Goal: Task Accomplishment & Management: Use online tool/utility

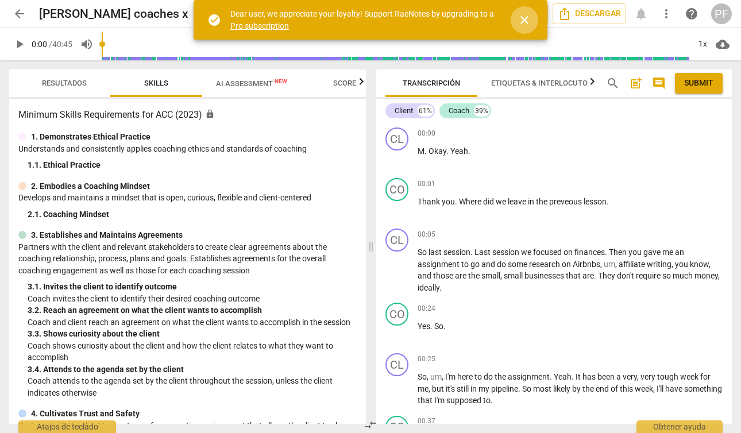
click at [525, 19] on span "close" at bounding box center [524, 20] width 14 height 14
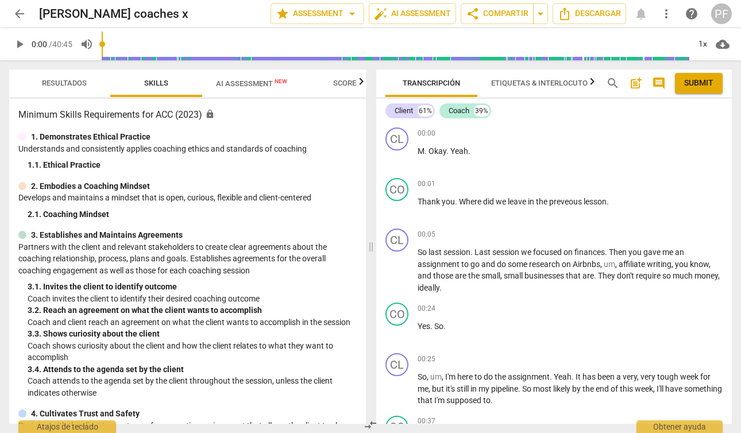
click at [257, 83] on span "AI Assessment New" at bounding box center [251, 83] width 71 height 9
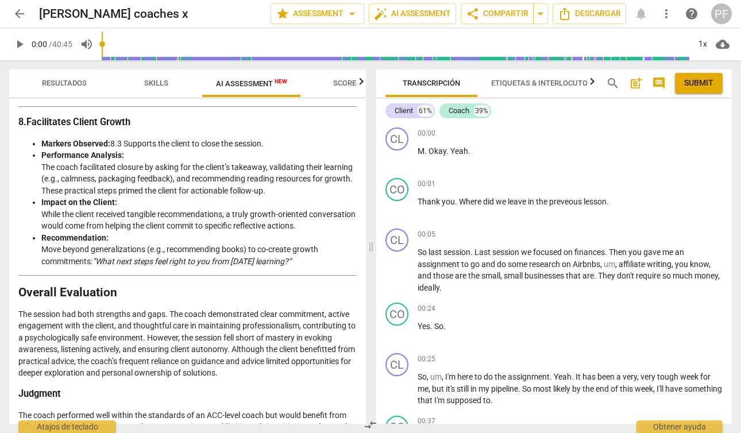
scroll to position [1861, 0]
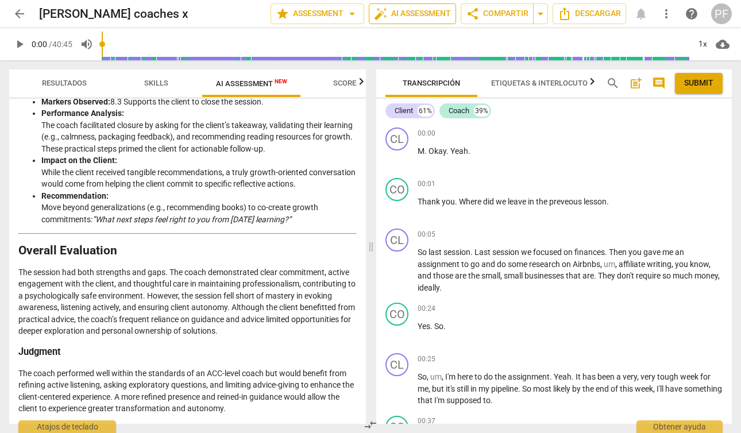
click at [428, 14] on span "auto_fix_high AI Assessment" at bounding box center [412, 14] width 77 height 14
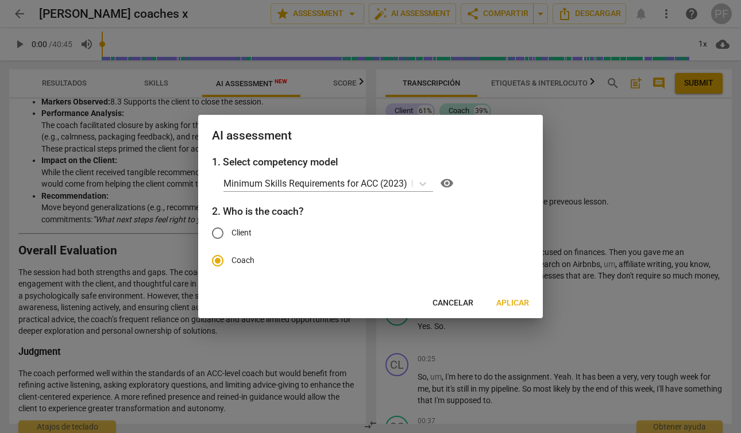
click at [517, 299] on span "Aplicar" at bounding box center [512, 302] width 33 height 11
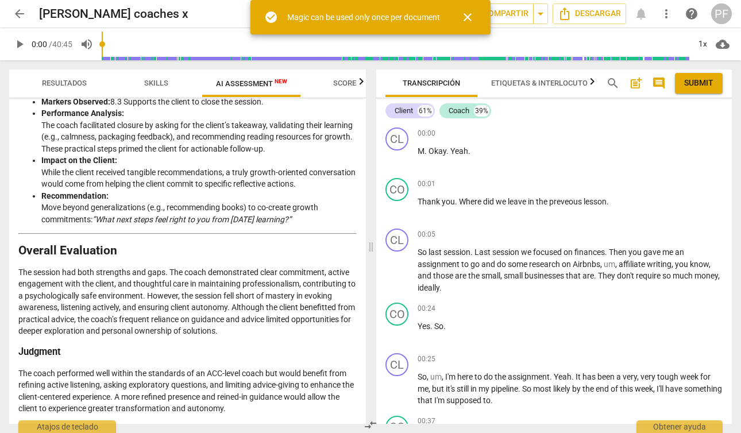
click at [471, 17] on span "close" at bounding box center [468, 17] width 14 height 14
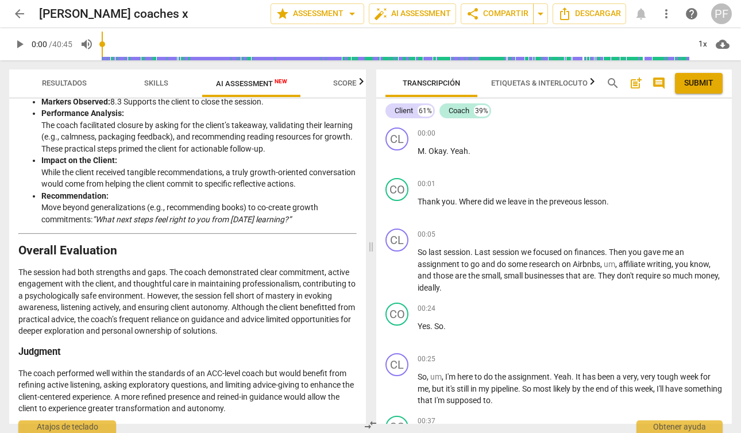
click at [563, 81] on span "Etiquetas & Interlocutores" at bounding box center [546, 83] width 110 height 9
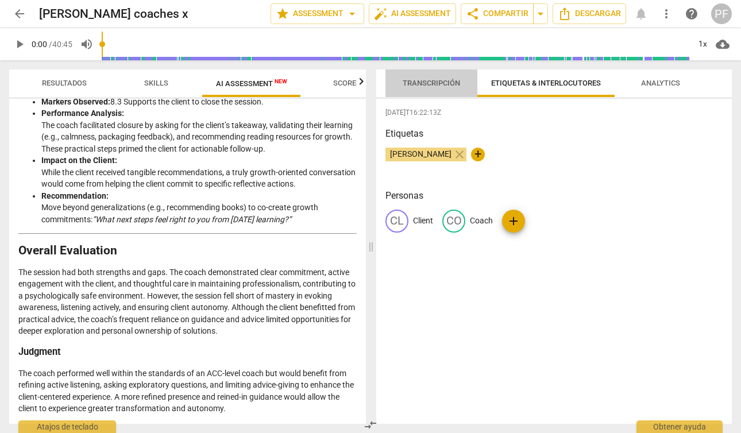
click at [428, 80] on span "Transcripción" at bounding box center [431, 83] width 57 height 9
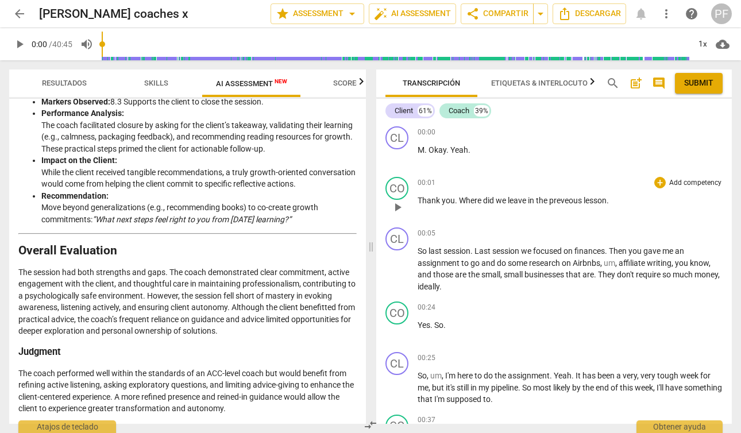
scroll to position [0, 0]
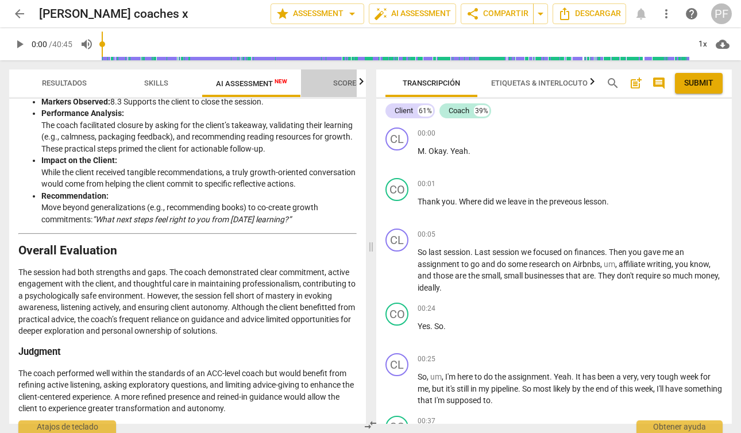
click at [355, 83] on span "Scores" at bounding box center [347, 83] width 28 height 9
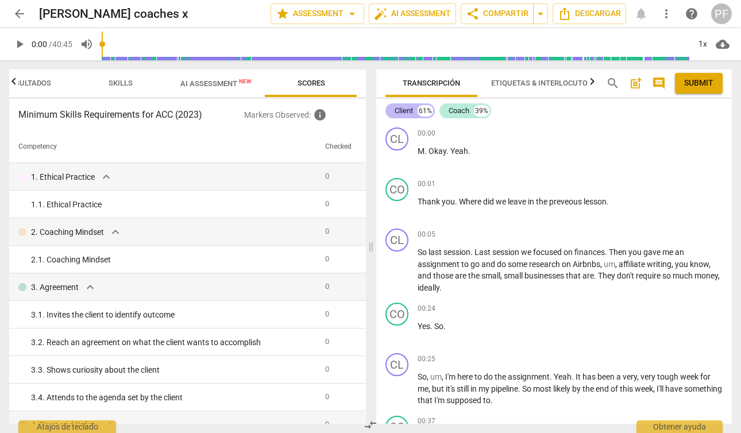
click at [405, 111] on div "Client" at bounding box center [403, 110] width 18 height 11
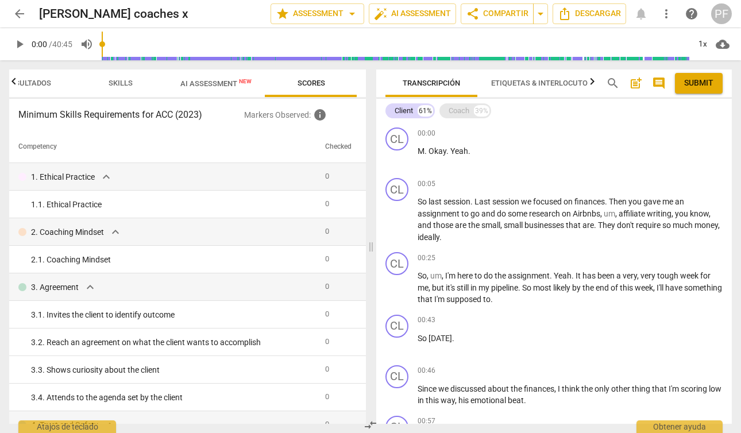
click at [464, 110] on div "Coach" at bounding box center [458, 110] width 21 height 11
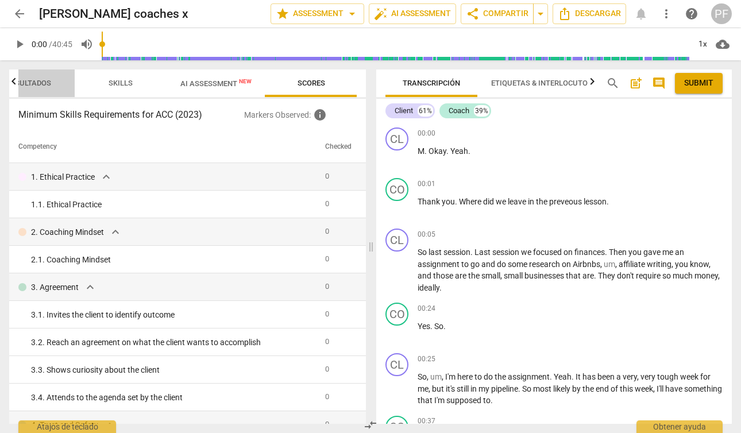
click at [44, 83] on span "Resultados" at bounding box center [28, 83] width 45 height 9
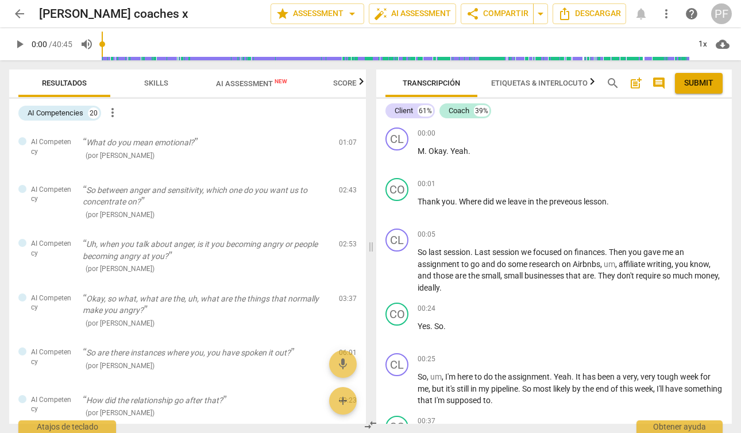
click at [16, 82] on div at bounding box center [13, 81] width 9 height 24
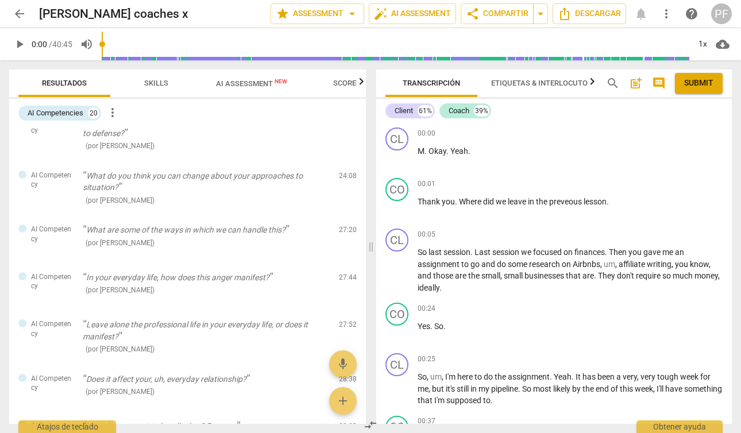
scroll to position [568, 0]
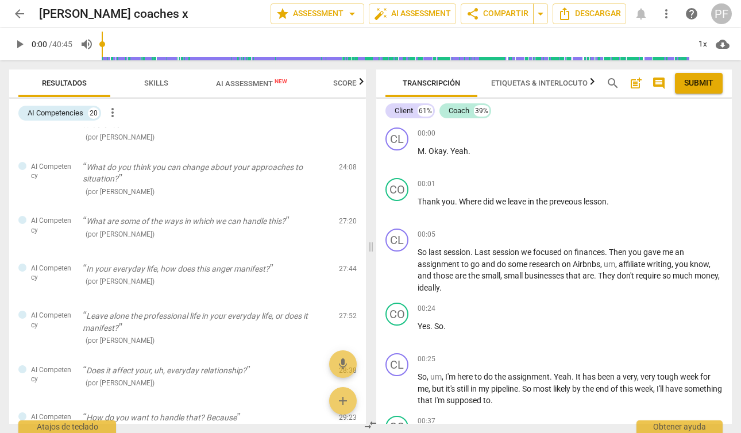
click at [229, 90] on span "AI Assessment New" at bounding box center [251, 83] width 99 height 17
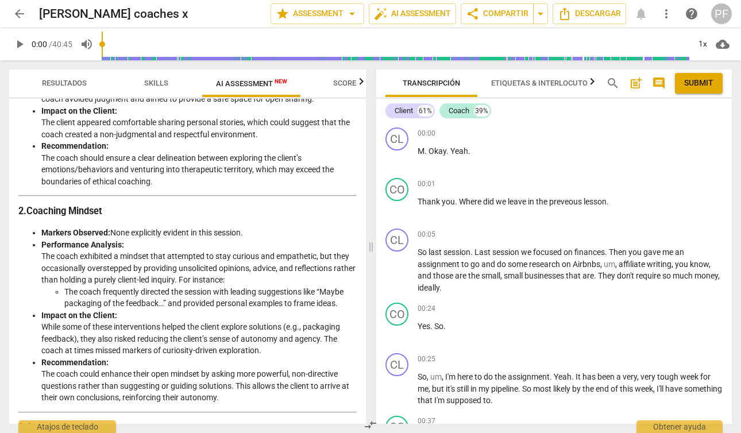
scroll to position [249, 0]
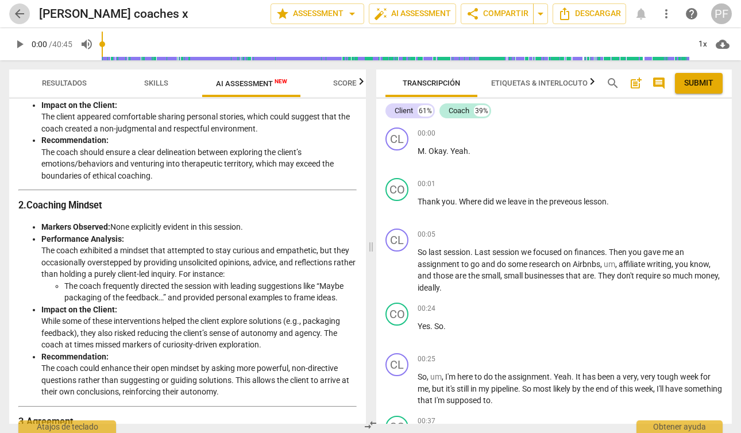
click at [22, 14] on span "arrow_back" at bounding box center [20, 14] width 14 height 14
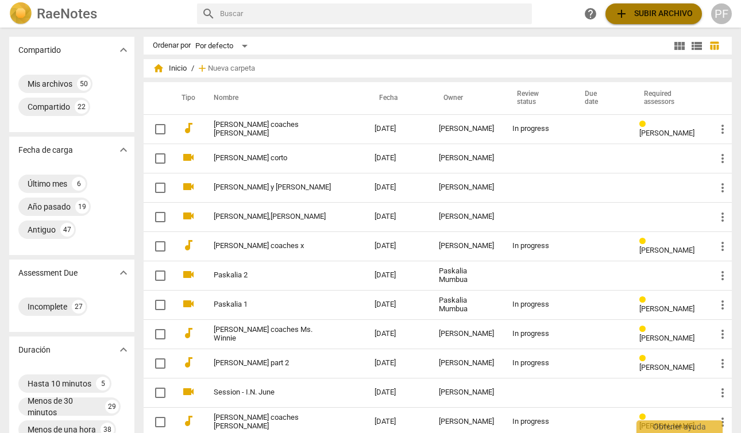
click at [643, 11] on span "add Subir archivo" at bounding box center [653, 14] width 78 height 14
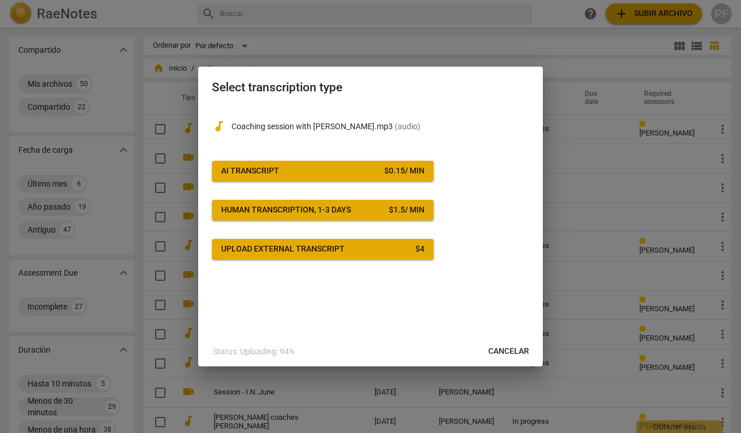
click at [339, 173] on span "AI Transcript $ 0.15 / min" at bounding box center [322, 170] width 203 height 11
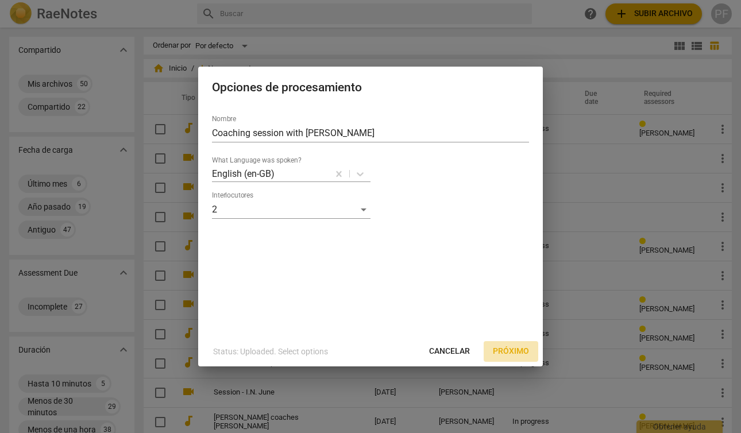
click at [518, 350] on span "Próximo" at bounding box center [511, 351] width 36 height 11
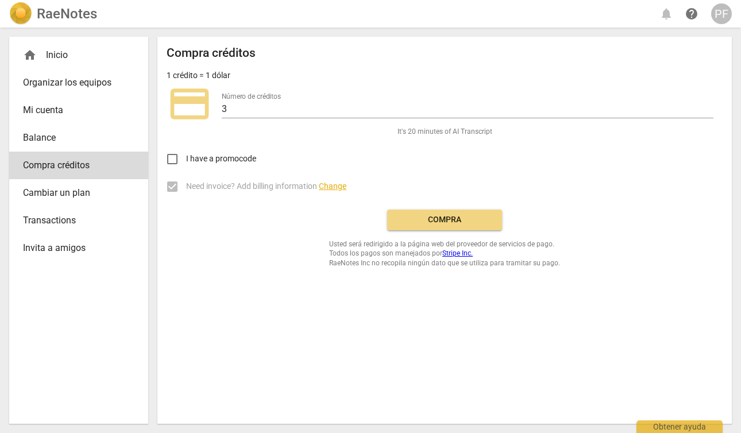
click at [467, 228] on button "Compra" at bounding box center [444, 220] width 115 height 21
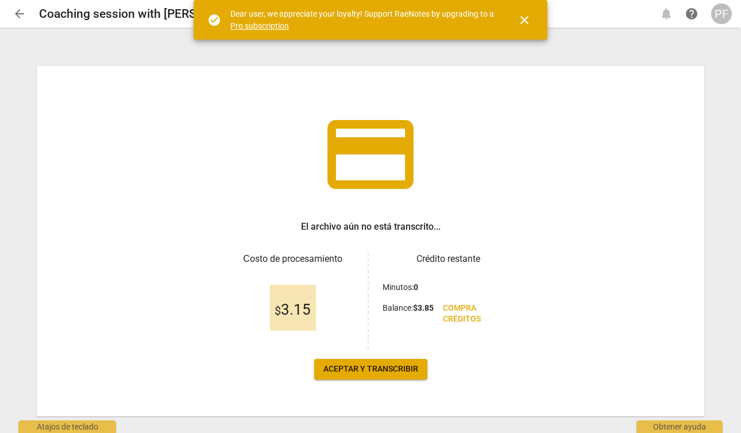
click at [396, 366] on span "Aceptar y transcribir" at bounding box center [370, 368] width 95 height 11
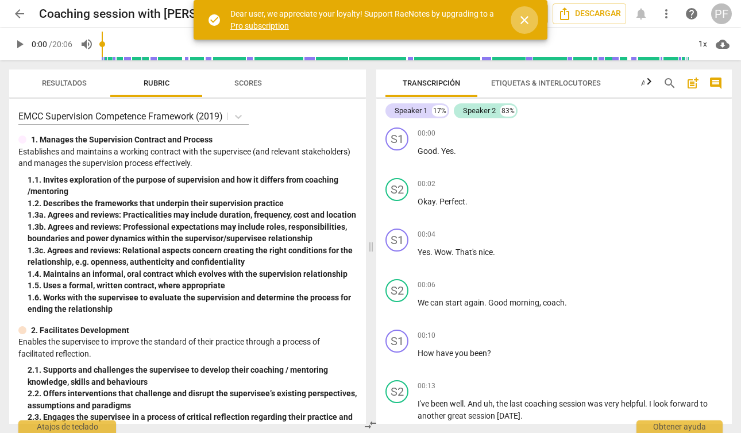
click at [518, 21] on span "close" at bounding box center [524, 20] width 14 height 14
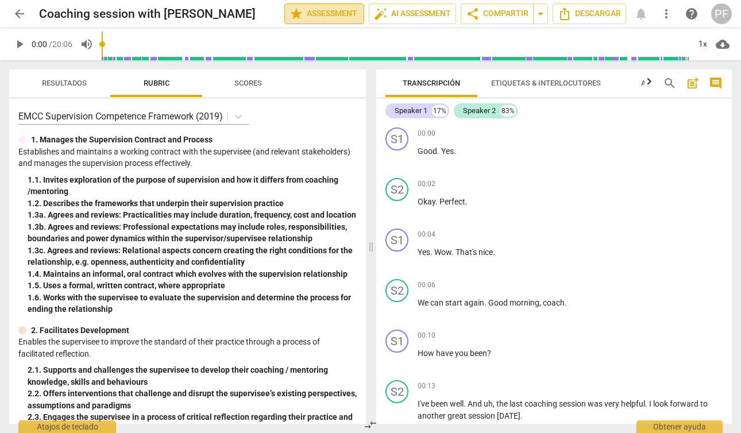
click at [343, 17] on span "star Assessment" at bounding box center [323, 14] width 69 height 14
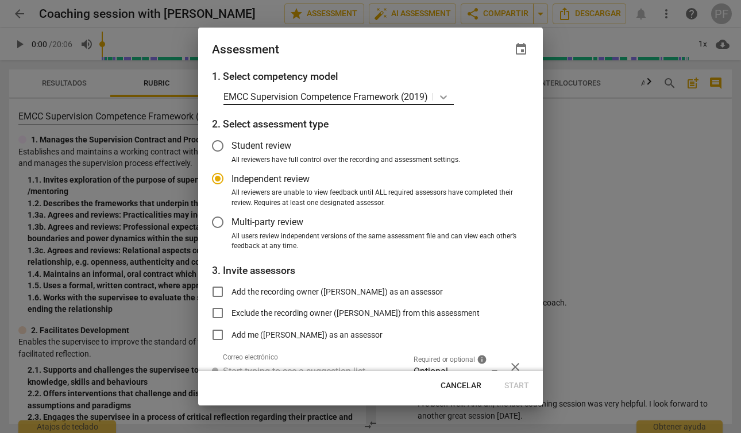
click at [442, 92] on icon at bounding box center [443, 96] width 11 height 11
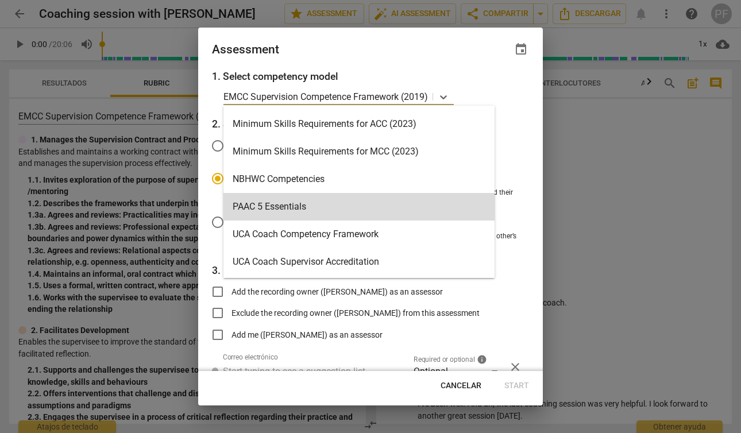
scroll to position [273, 0]
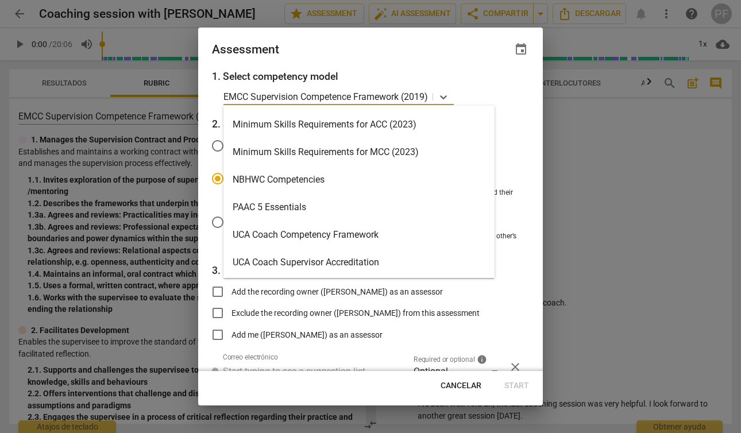
click at [388, 126] on div "Minimum Skills Requirements for ACC (2023)" at bounding box center [358, 125] width 271 height 28
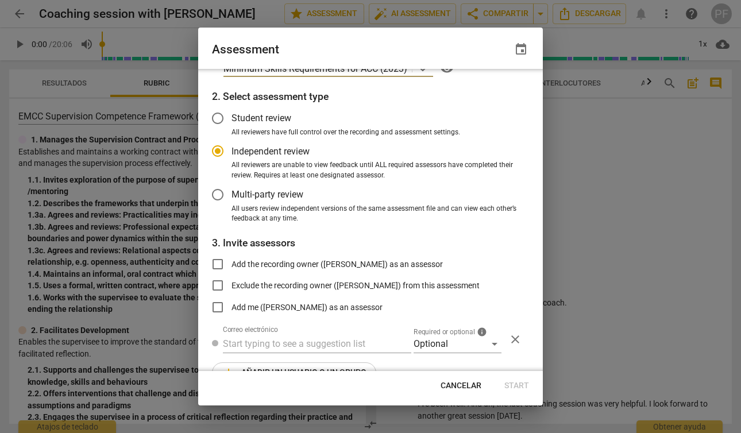
scroll to position [40, 0]
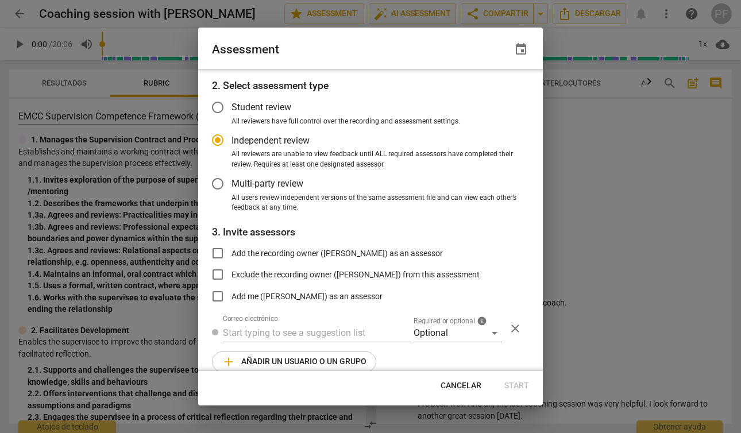
radio input "false"
click at [219, 256] on input "Add the recording owner (Patricia Ferrando) as an assessor" at bounding box center [218, 253] width 28 height 28
checkbox input "true"
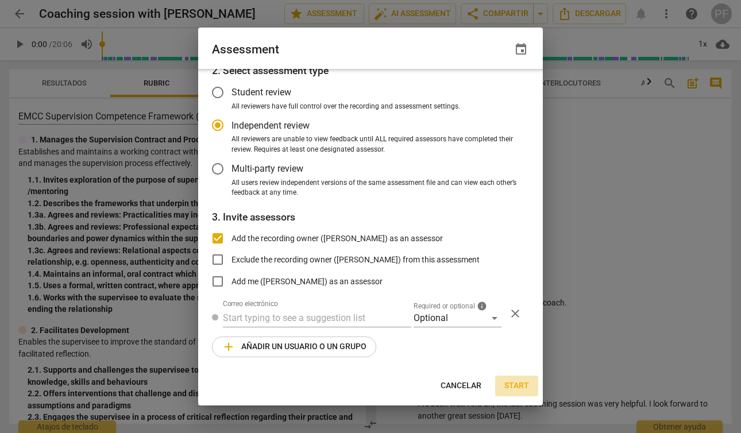
click at [523, 380] on span "Start" at bounding box center [516, 385] width 25 height 11
radio input "false"
type input "Patricia Ferrando <pferrando@estalento.es>"
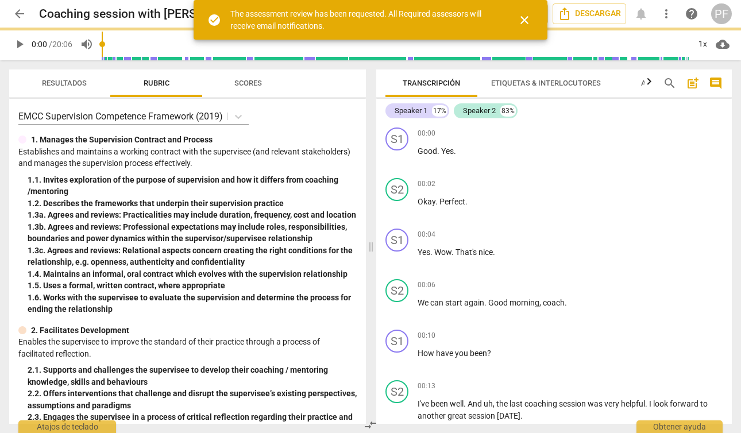
scroll to position [0, 0]
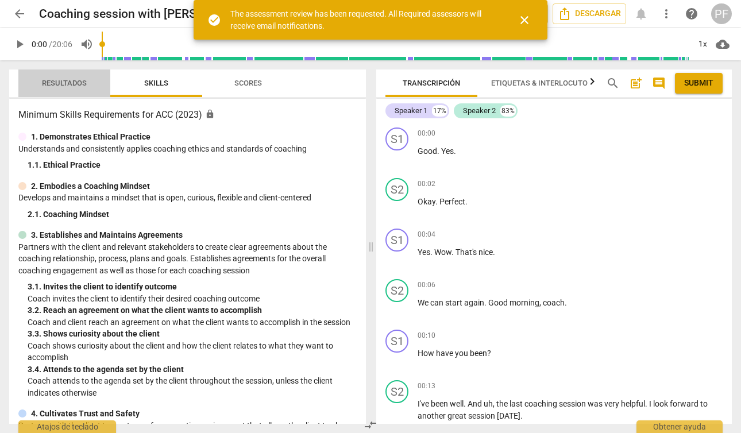
click at [56, 84] on span "Resultados" at bounding box center [64, 83] width 45 height 9
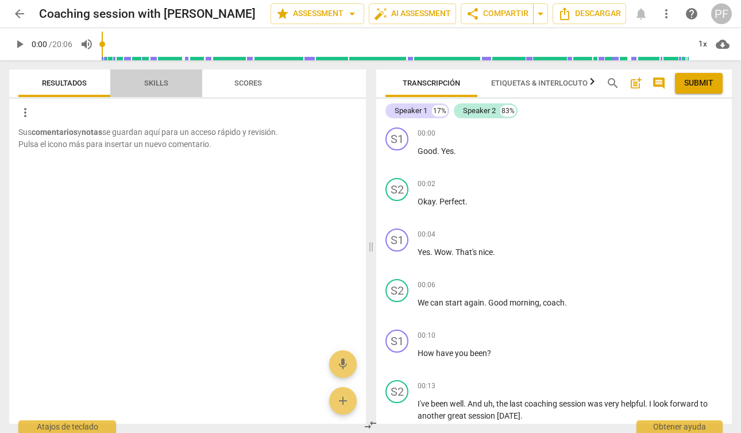
click at [151, 86] on span "Skills" at bounding box center [156, 83] width 24 height 9
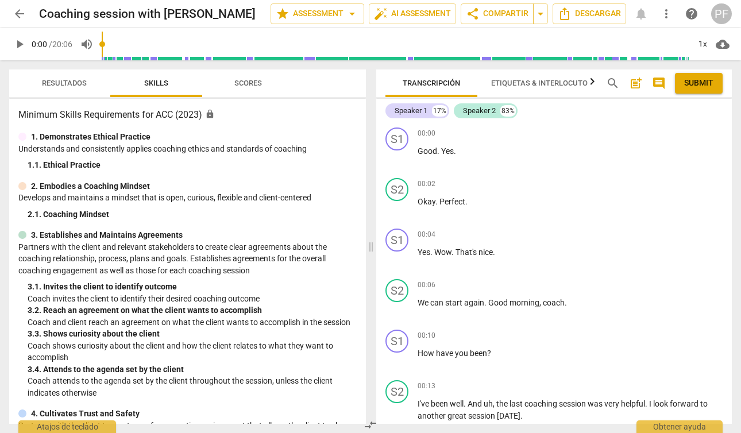
click at [262, 83] on span "Scores" at bounding box center [247, 84] width 55 height 16
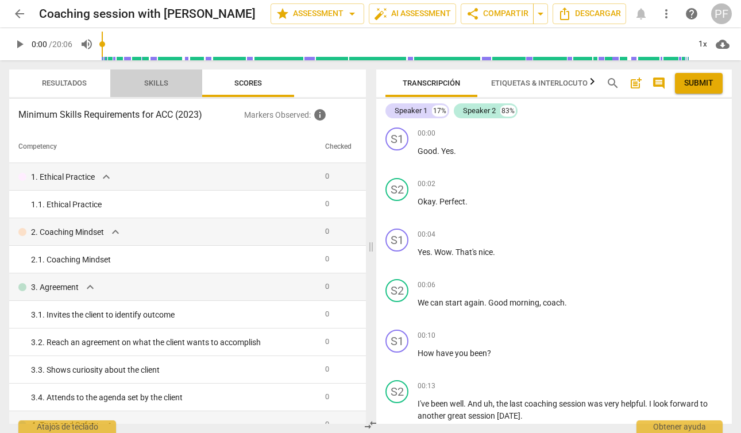
click at [148, 80] on span "Skills" at bounding box center [156, 83] width 24 height 9
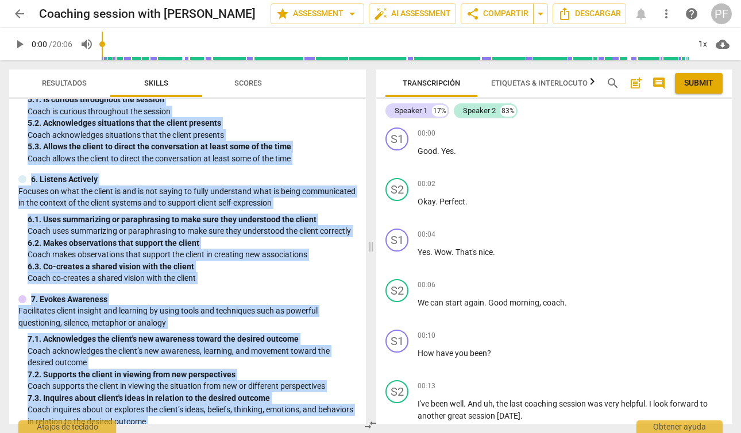
scroll to position [641, 0]
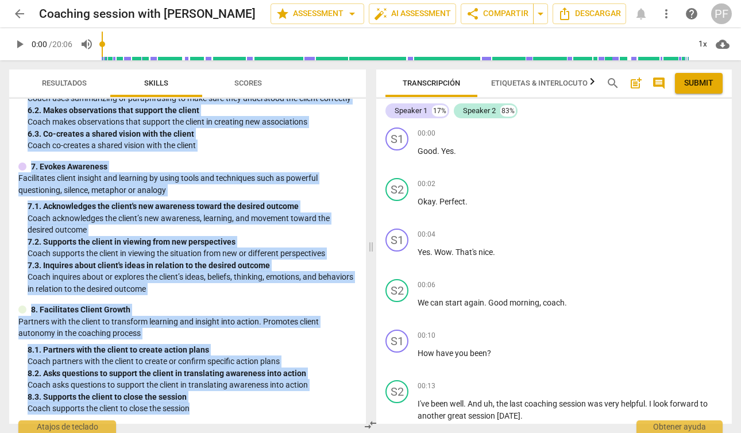
drag, startPoint x: 19, startPoint y: 114, endPoint x: 233, endPoint y: 423, distance: 375.9
click at [233, 423] on div "Minimum Skills Requirements for ACC (2023) lock 1. Demonstrates Ethical Practic…" at bounding box center [187, 261] width 357 height 325
copy div "Minimum Skills Requirements for ACC (2023) lock 1. Demonstrates Ethical Practic…"
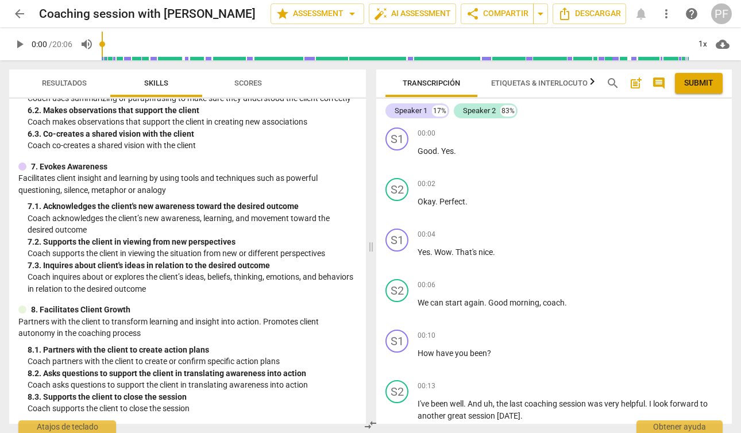
click at [304, 86] on div "Resultados Skills Scores" at bounding box center [187, 83] width 338 height 28
click at [399, 9] on span "auto_fix_high AI Assessment" at bounding box center [412, 14] width 77 height 14
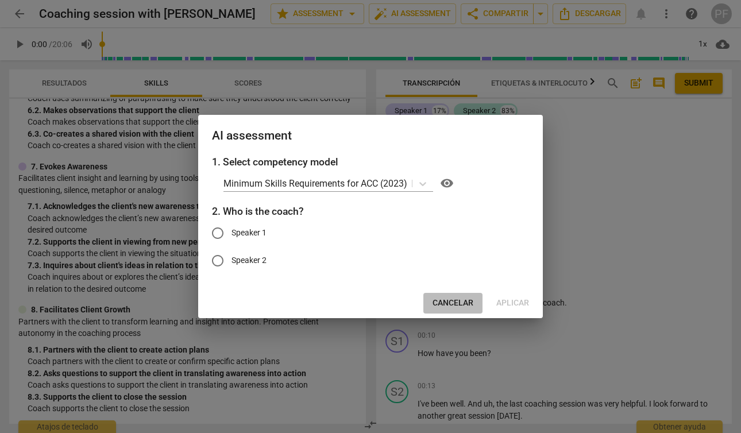
click at [461, 304] on span "Cancelar" at bounding box center [452, 302] width 41 height 11
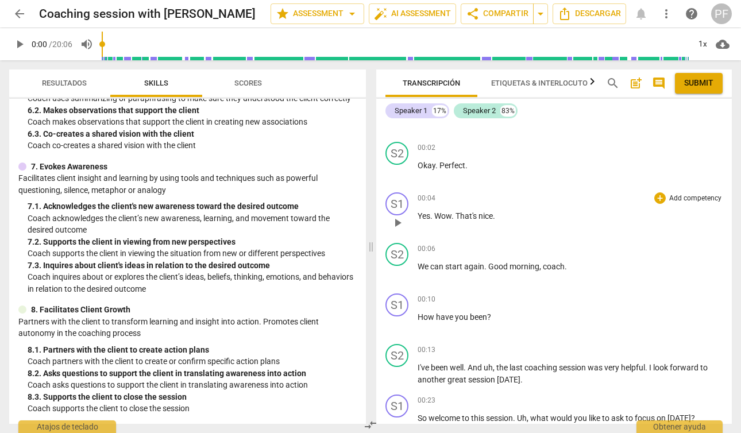
scroll to position [40, 0]
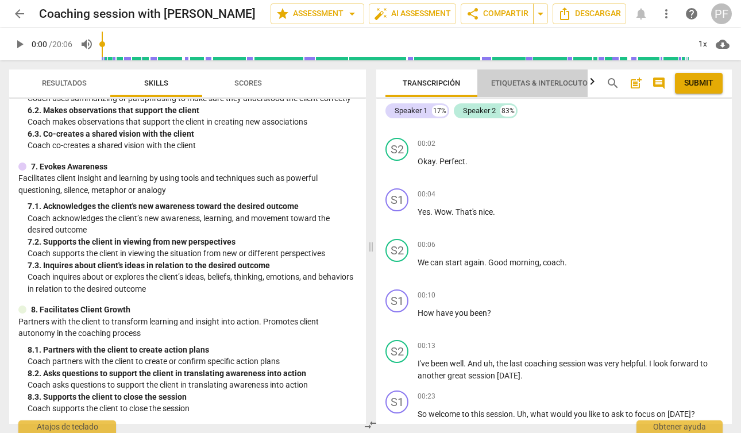
click at [540, 80] on span "Etiquetas & Interlocutores" at bounding box center [546, 83] width 110 height 9
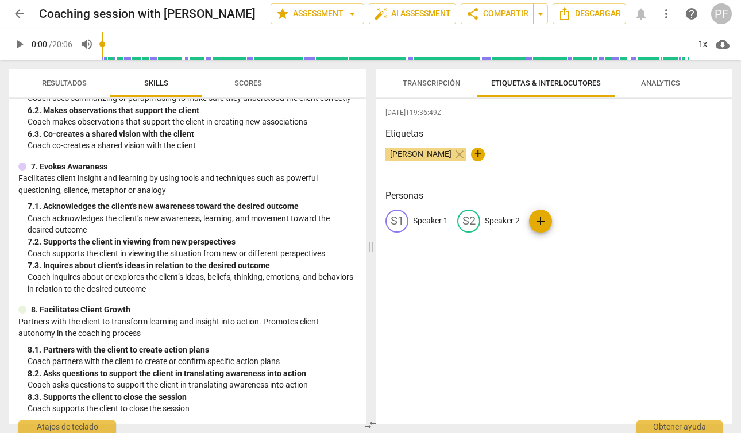
click at [430, 223] on p "Speaker 1" at bounding box center [430, 221] width 35 height 12
type input "Coach"
click at [566, 223] on p "Speaker 2" at bounding box center [576, 221] width 35 height 12
type input "Client"
click at [430, 79] on span "Transcripción" at bounding box center [431, 83] width 57 height 9
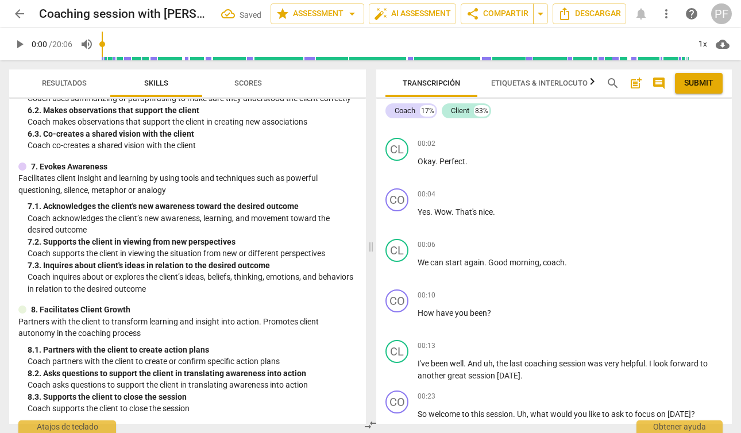
click at [547, 82] on span "Etiquetas & Interlocutores" at bounding box center [546, 83] width 110 height 9
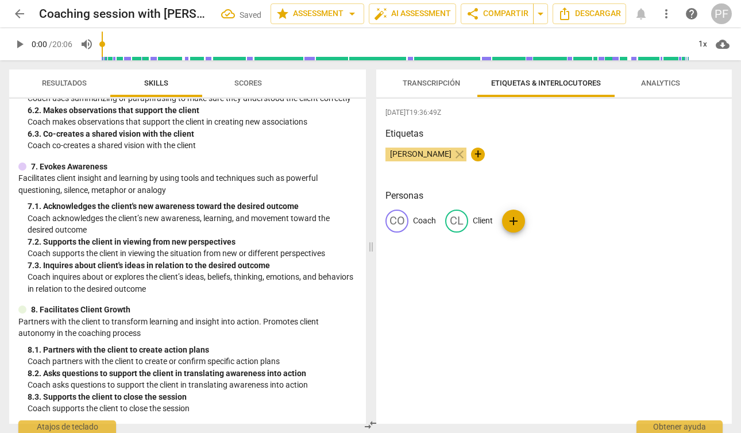
click at [660, 82] on span "Analytics" at bounding box center [660, 83] width 39 height 9
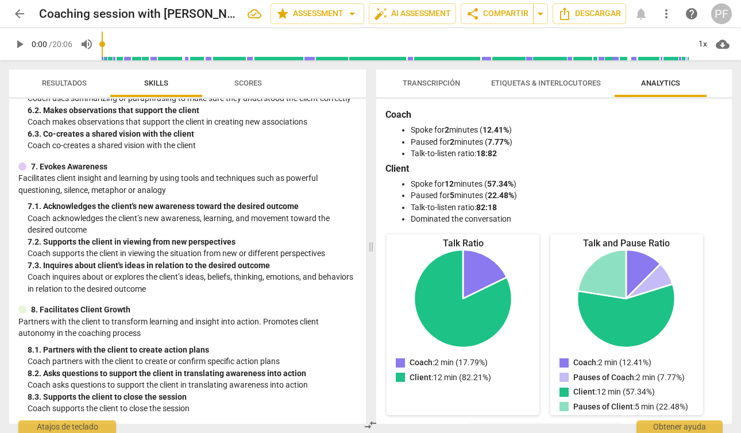
click at [438, 84] on span "Transcripción" at bounding box center [431, 83] width 57 height 9
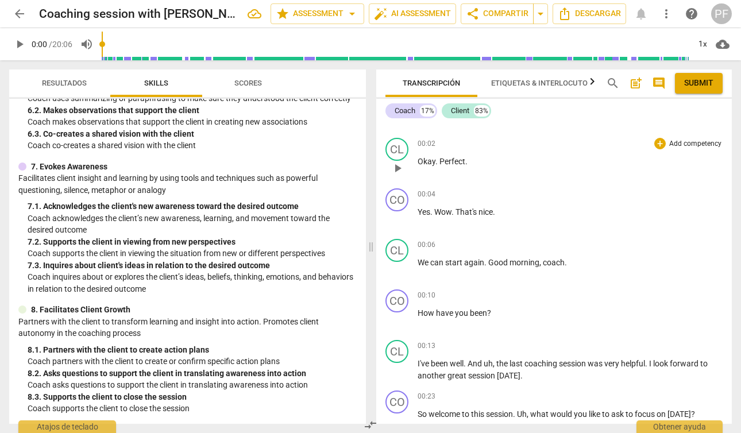
scroll to position [0, 0]
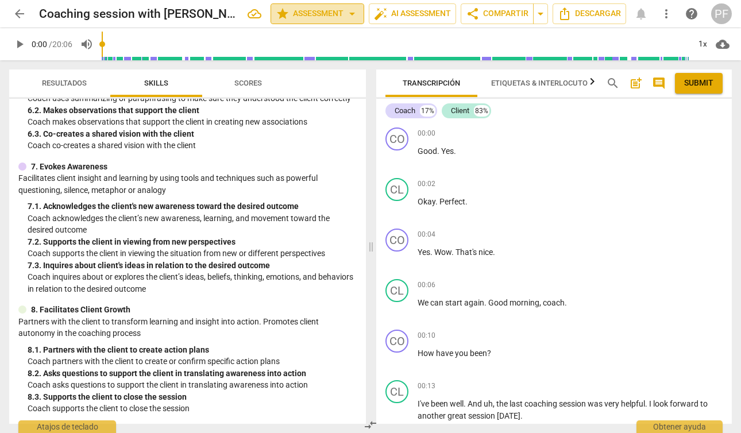
click at [349, 13] on span "arrow_drop_down" at bounding box center [352, 14] width 14 height 14
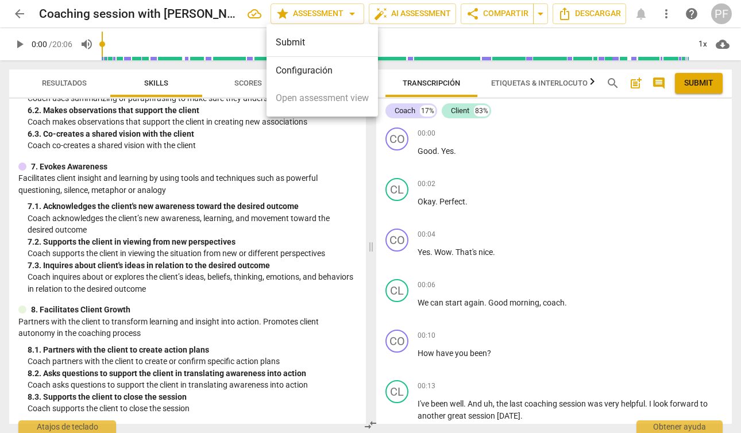
click at [438, 13] on div at bounding box center [370, 216] width 741 height 433
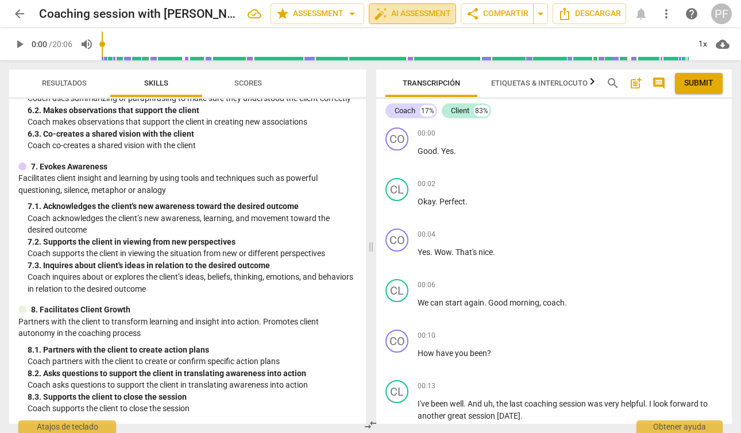
click at [425, 12] on span "auto_fix_high AI Assessment" at bounding box center [412, 14] width 77 height 14
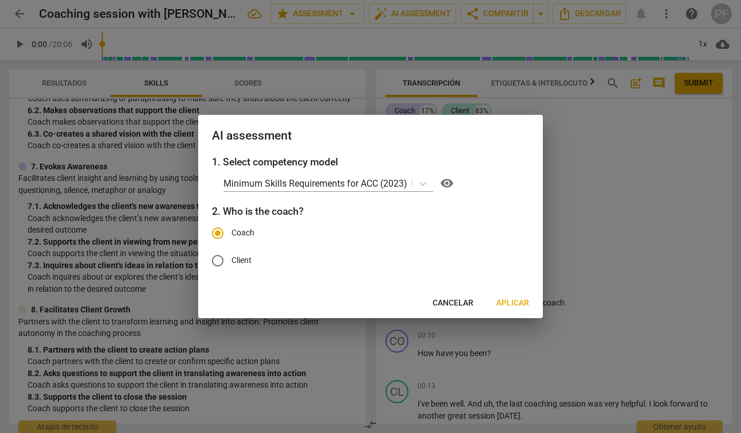
click at [520, 304] on span "Aplicar" at bounding box center [512, 302] width 33 height 11
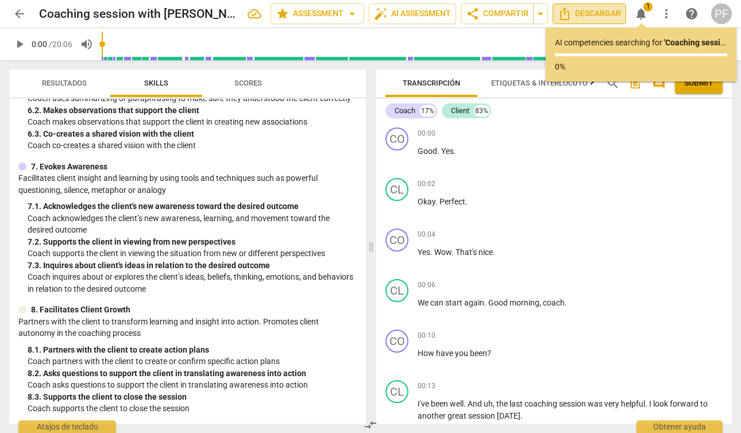
click at [585, 16] on span "Descargar" at bounding box center [589, 14] width 63 height 14
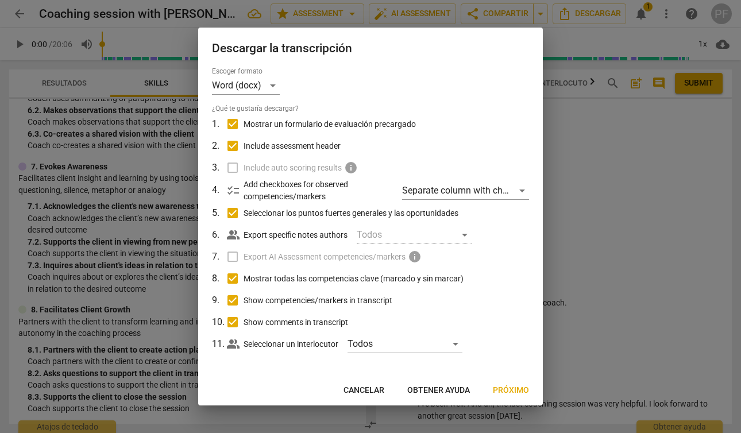
click at [509, 391] on span "Próximo" at bounding box center [511, 390] width 36 height 11
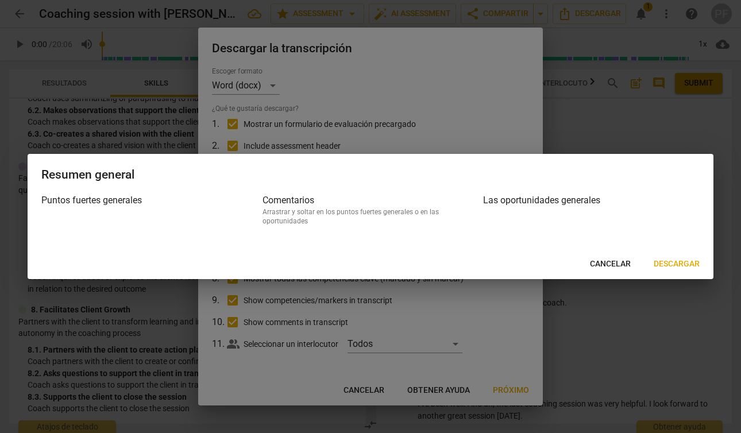
click at [680, 264] on span "Descargar" at bounding box center [676, 263] width 46 height 11
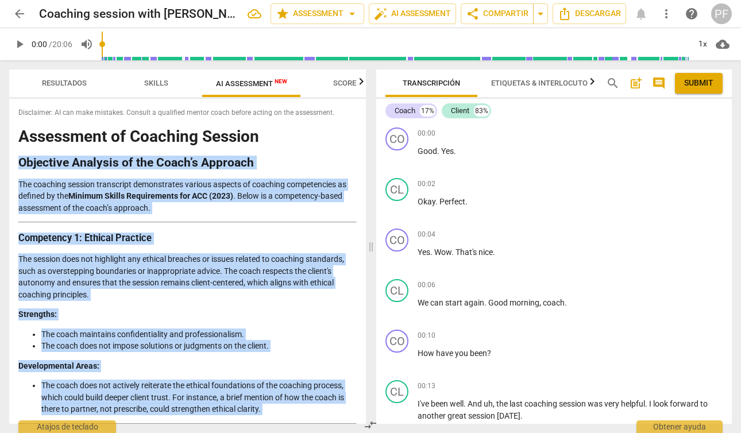
drag, startPoint x: 85, startPoint y: 411, endPoint x: 52, endPoint y: 153, distance: 259.4
copy div "Objective Analysis of the Coach’s Approach The coaching session transcript demo…"
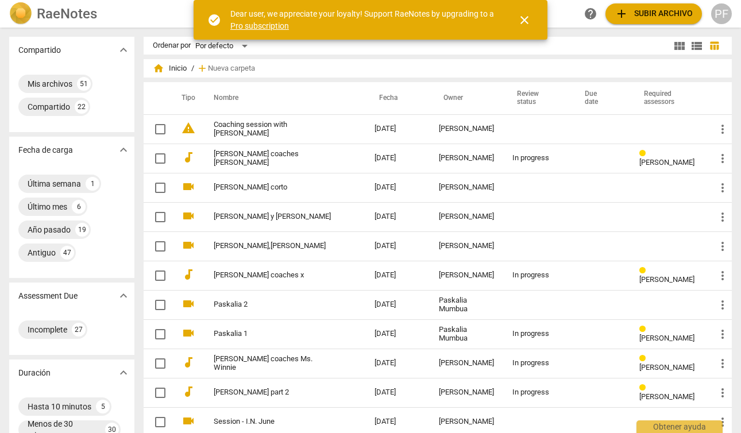
click at [718, 13] on div "PF" at bounding box center [721, 13] width 21 height 21
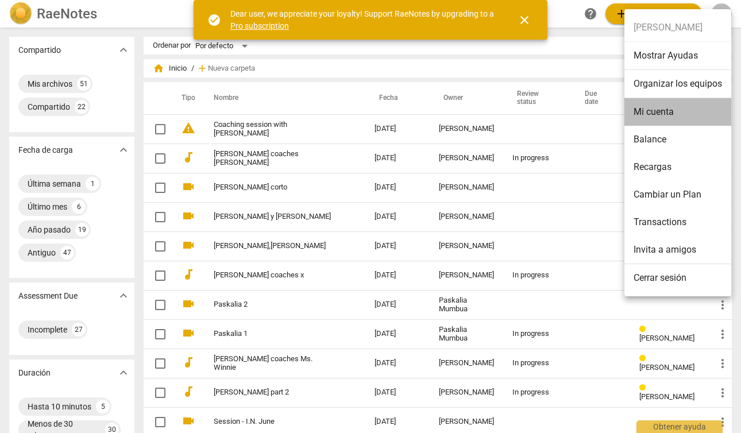
click at [675, 107] on li "Mi cuenta" at bounding box center [677, 112] width 107 height 28
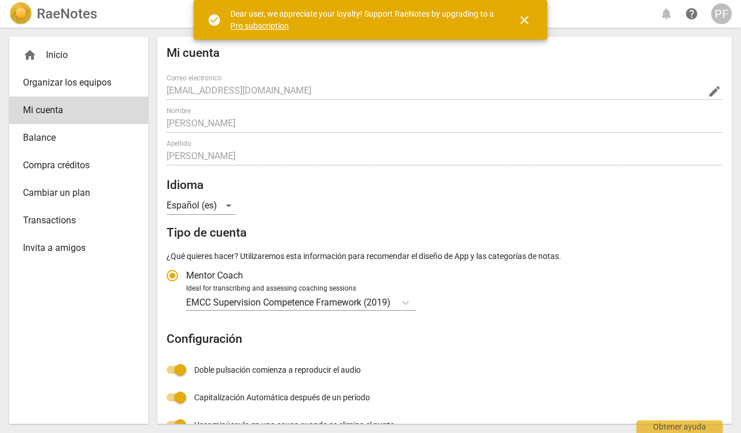
radio input "false"
click at [697, 14] on span "help" at bounding box center [691, 14] width 14 height 14
click at [726, 17] on div "PF" at bounding box center [721, 13] width 21 height 21
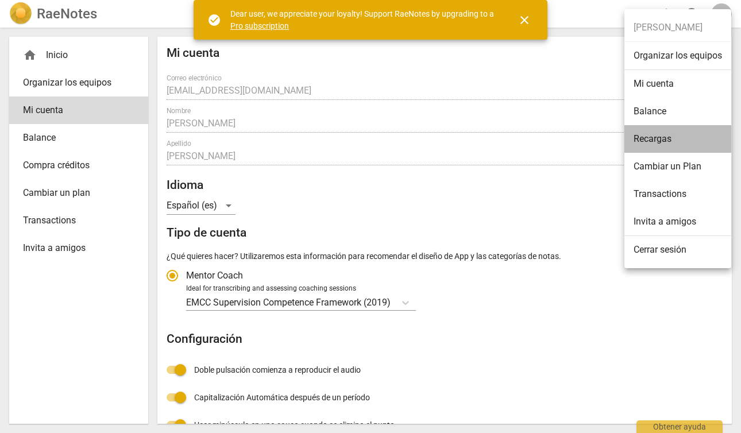
click at [675, 143] on li "Recargas" at bounding box center [677, 139] width 107 height 28
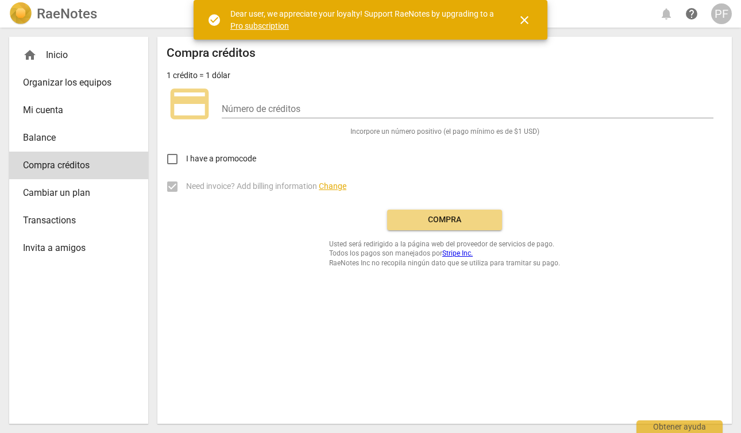
click at [37, 136] on span "Balance" at bounding box center [74, 138] width 102 height 14
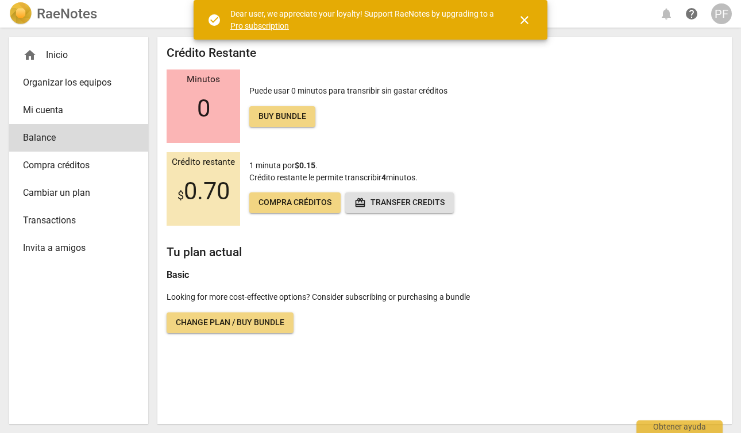
click at [60, 218] on span "Transactions" at bounding box center [74, 221] width 102 height 14
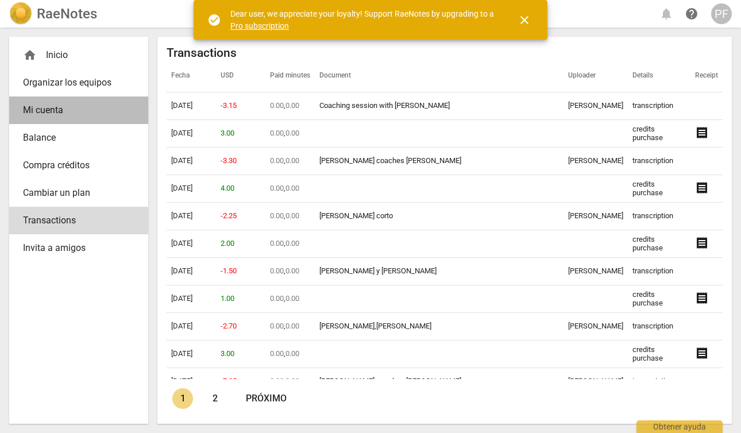
click at [40, 112] on span "Mi cuenta" at bounding box center [74, 110] width 102 height 14
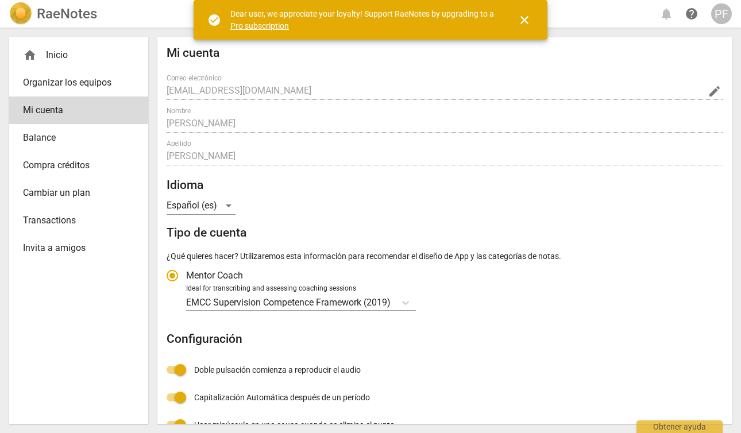
radio input "false"
click at [49, 55] on div "home Inicio" at bounding box center [74, 55] width 102 height 14
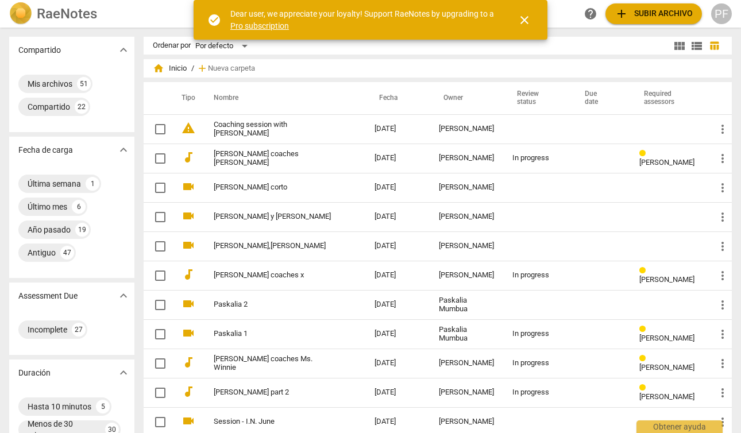
click at [525, 20] on span "close" at bounding box center [524, 20] width 14 height 14
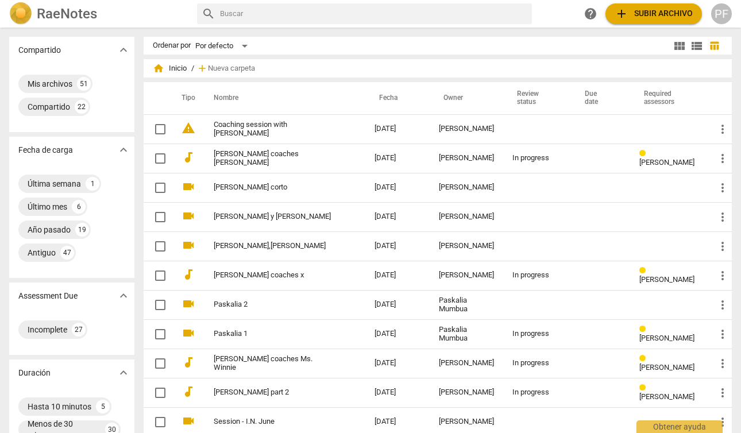
click at [21, 13] on img at bounding box center [20, 13] width 23 height 23
click at [721, 12] on div "PF" at bounding box center [721, 13] width 21 height 21
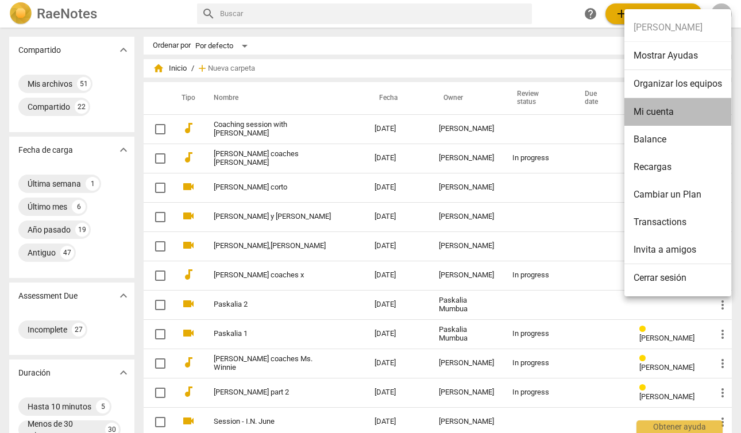
click at [653, 115] on li "Mi cuenta" at bounding box center [677, 112] width 107 height 28
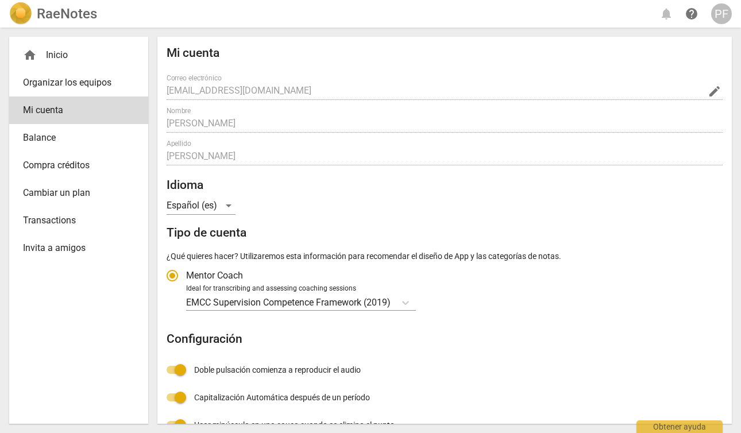
radio input "false"
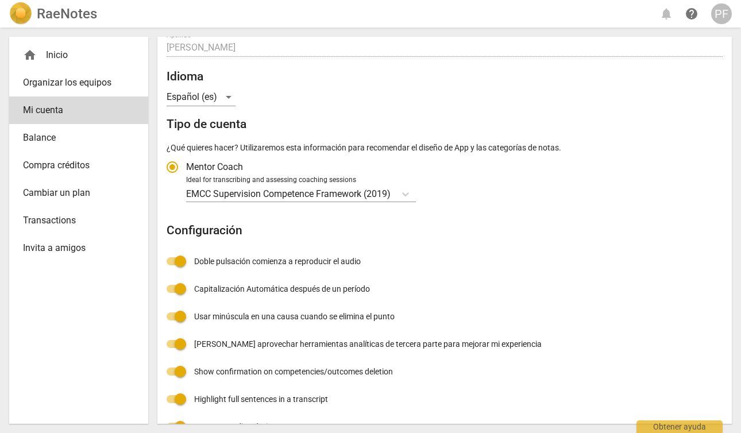
scroll to position [134, 0]
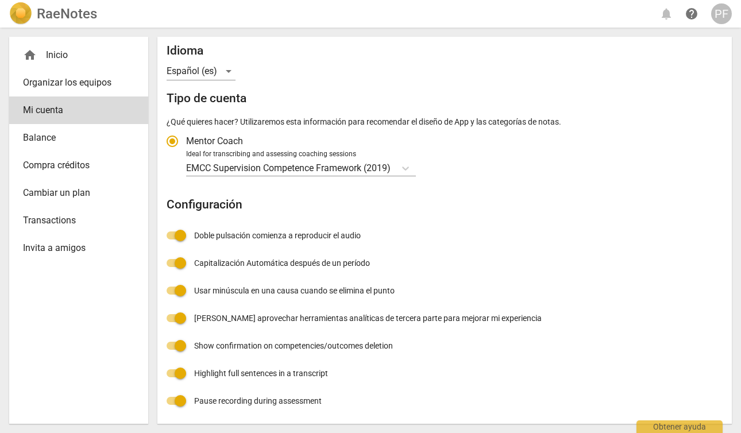
click at [727, 20] on div "PF" at bounding box center [721, 13] width 21 height 21
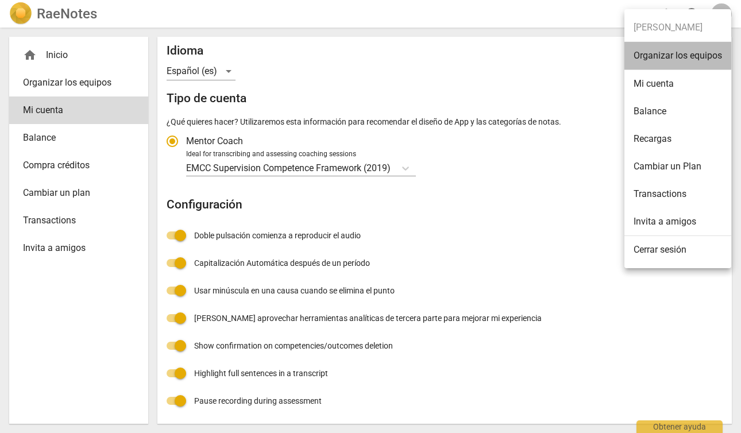
click at [704, 55] on li "Organizar los equipos" at bounding box center [677, 56] width 107 height 28
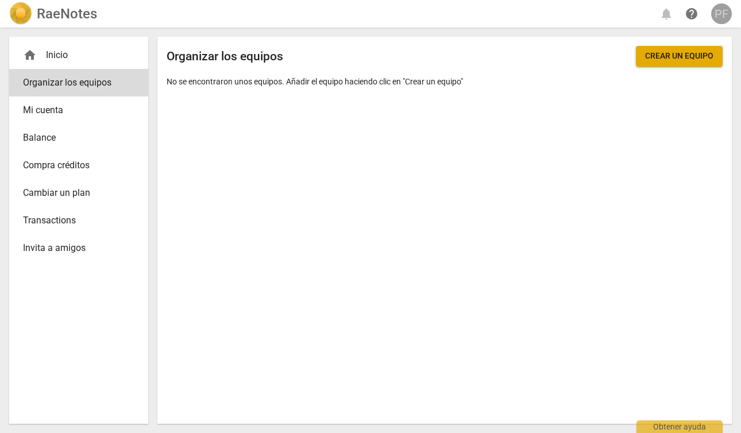
click at [719, 19] on div "PF" at bounding box center [721, 13] width 21 height 21
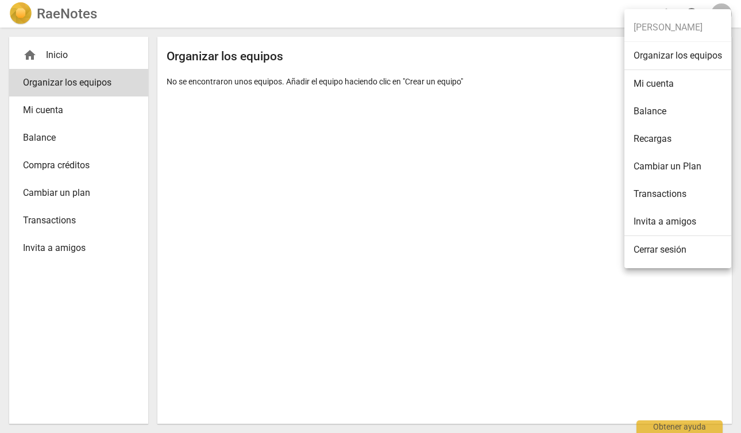
click at [672, 112] on li "Balance" at bounding box center [677, 112] width 107 height 28
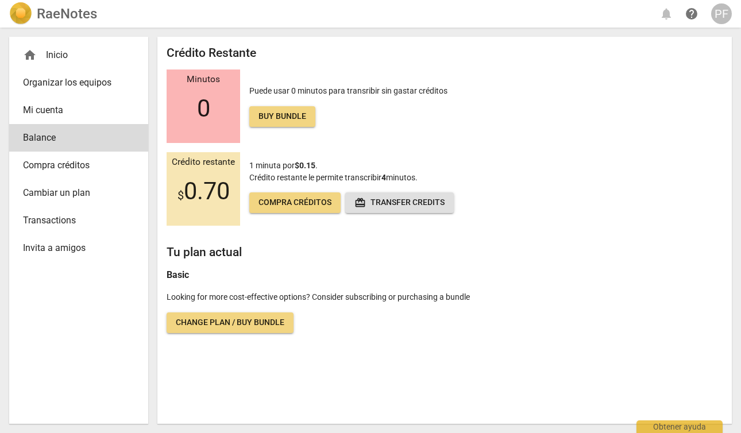
click at [725, 15] on div "PF" at bounding box center [721, 13] width 21 height 21
